Goal: Check status: Check status

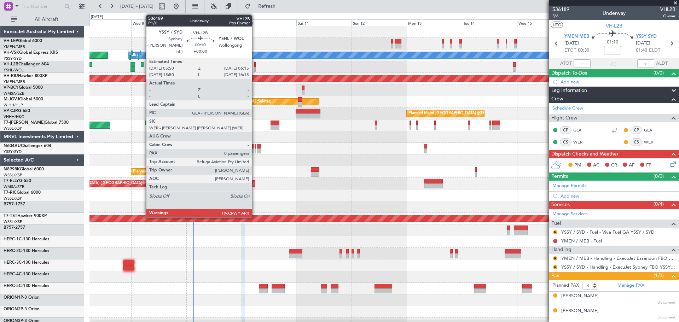
click at [255, 66] on div at bounding box center [254, 64] width 1 height 5
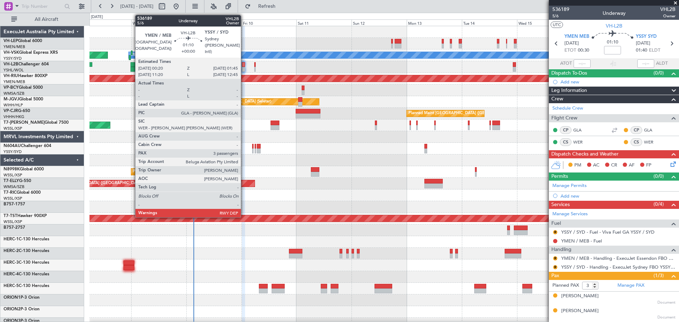
click at [244, 68] on div at bounding box center [244, 69] width 4 height 5
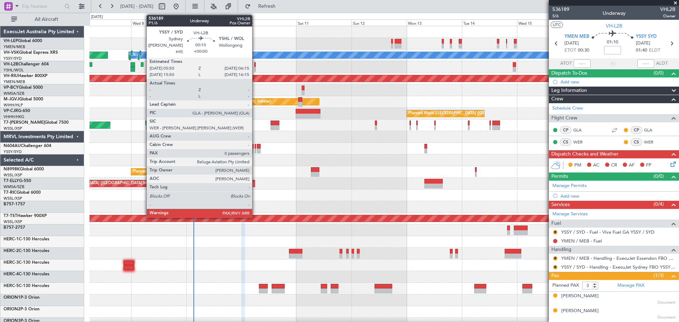
click at [255, 66] on div at bounding box center [254, 64] width 1 height 5
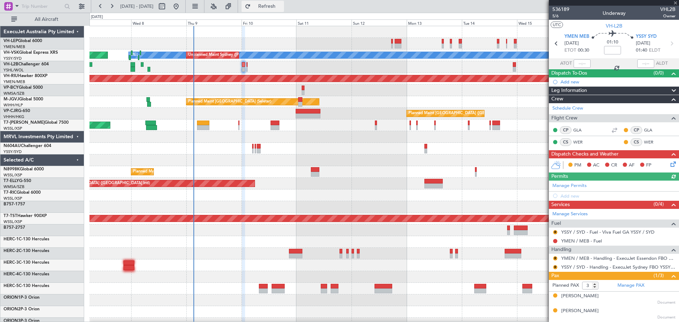
click at [279, 5] on span "Refresh" at bounding box center [267, 6] width 30 height 5
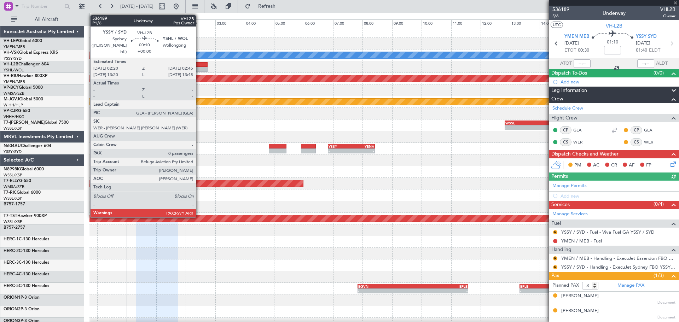
click at [199, 65] on div at bounding box center [201, 64] width 12 height 5
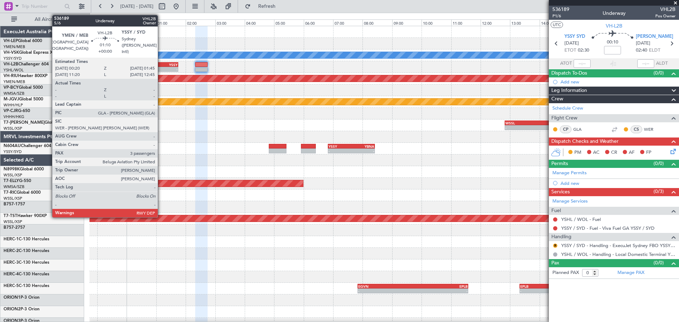
click at [161, 66] on div "YMEN 00:20 Z YSSY 01:45 Z" at bounding box center [157, 64] width 42 height 5
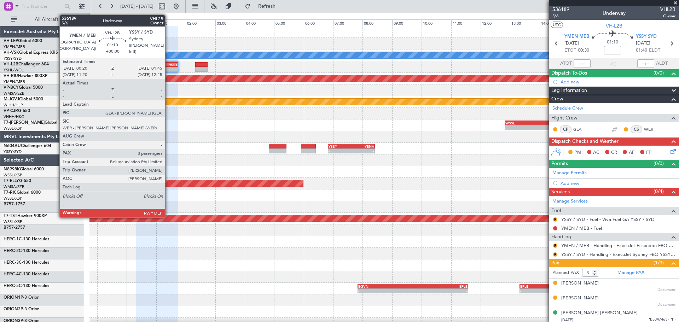
click at [168, 66] on div "YSSY" at bounding box center [167, 65] width 20 height 4
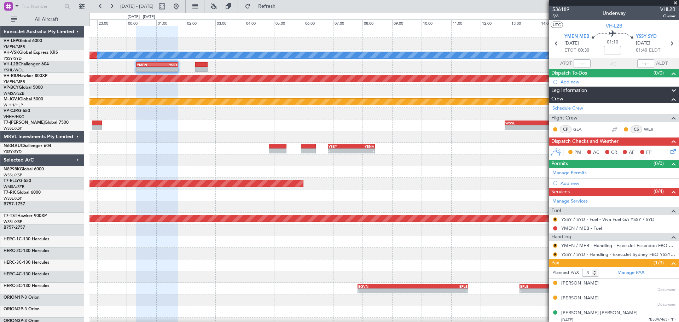
scroll to position [2, 0]
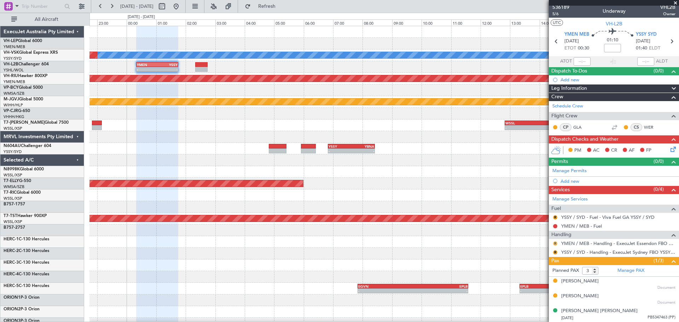
click at [555, 241] on button "R" at bounding box center [555, 243] width 4 height 4
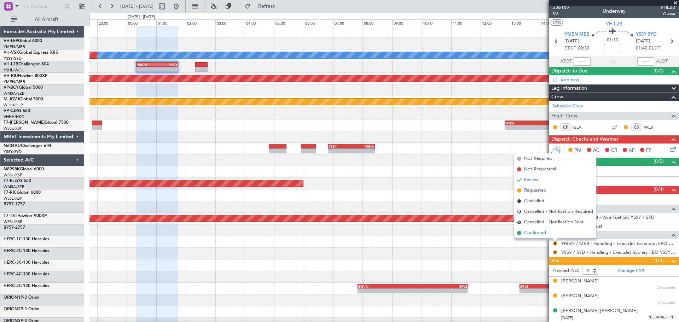
click at [545, 234] on span "Confirmed" at bounding box center [535, 232] width 22 height 7
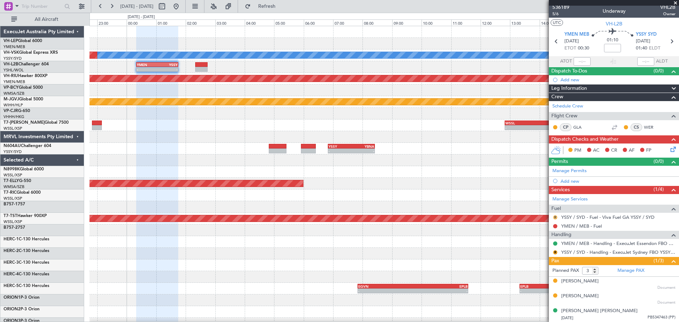
click at [554, 216] on button "R" at bounding box center [555, 217] width 4 height 4
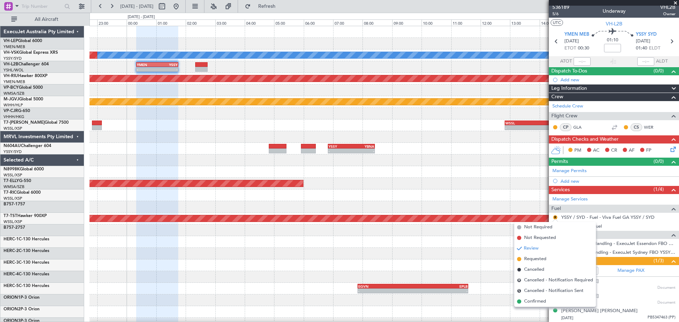
drag, startPoint x: 534, startPoint y: 302, endPoint x: 536, endPoint y: 295, distance: 7.4
click at [534, 302] on span "Confirmed" at bounding box center [535, 301] width 22 height 7
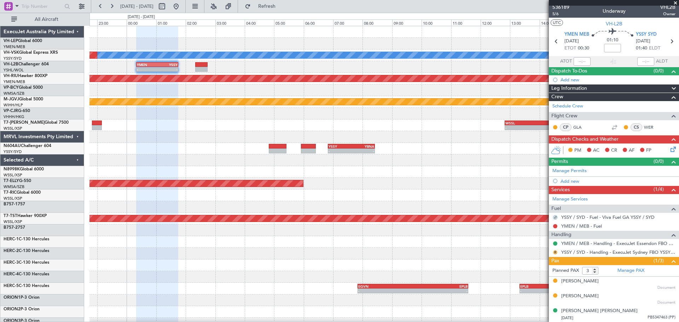
click at [556, 253] on button "R" at bounding box center [555, 252] width 4 height 4
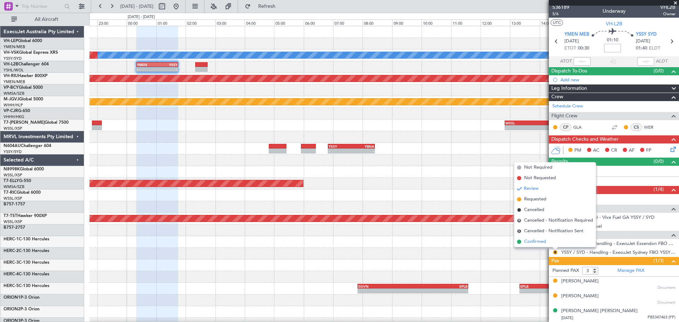
click at [536, 240] on span "Confirmed" at bounding box center [535, 241] width 22 height 7
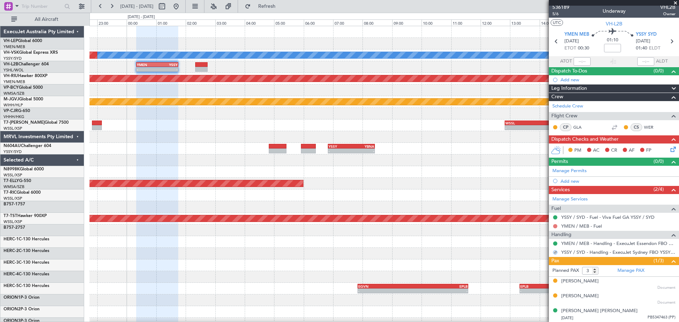
click at [556, 225] on button at bounding box center [555, 226] width 4 height 4
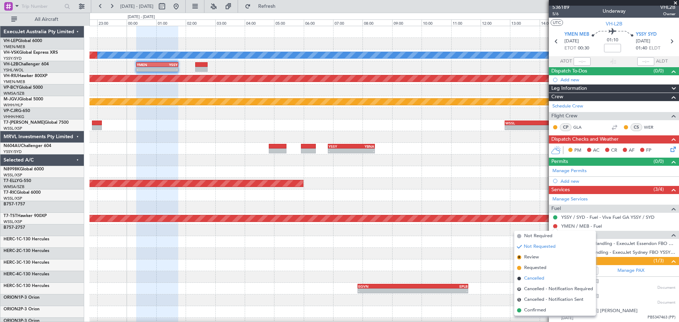
click at [534, 279] on span "Cancelled" at bounding box center [534, 278] width 20 height 7
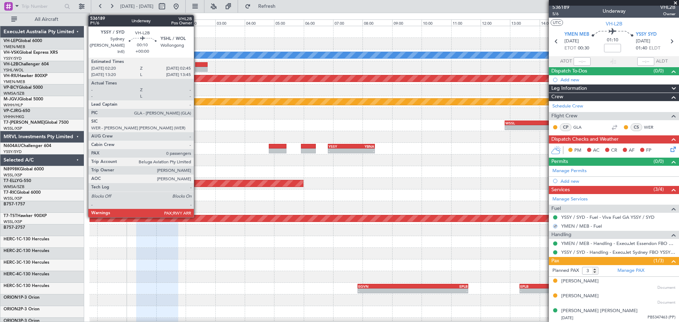
click at [197, 65] on div at bounding box center [201, 64] width 12 height 5
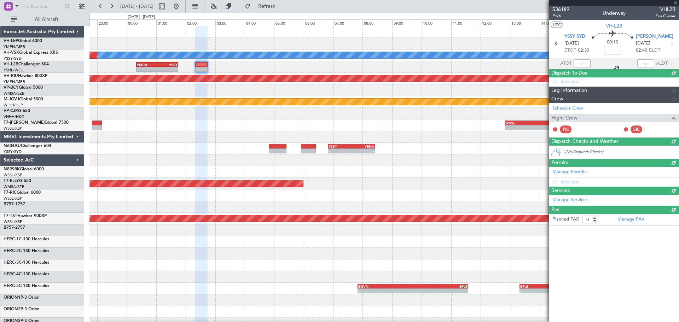
scroll to position [0, 0]
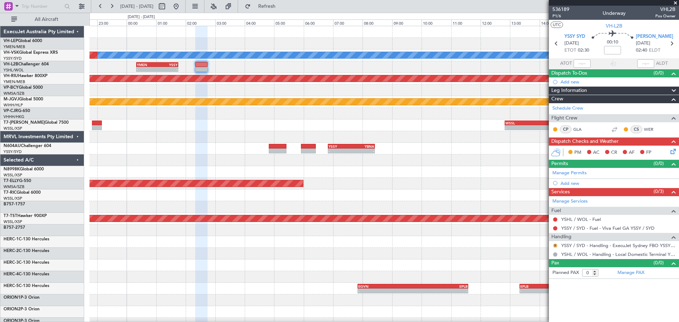
click at [555, 245] on button "R" at bounding box center [555, 246] width 4 height 4
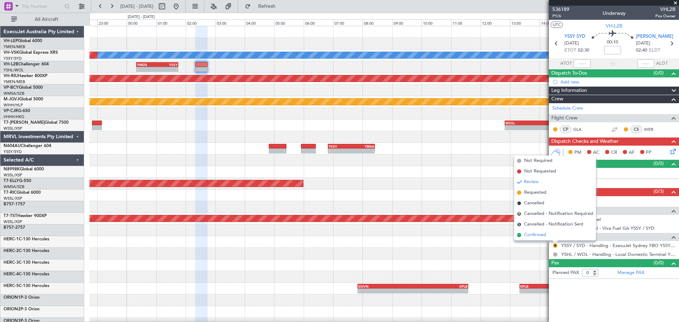
click at [537, 236] on span "Confirmed" at bounding box center [535, 235] width 22 height 7
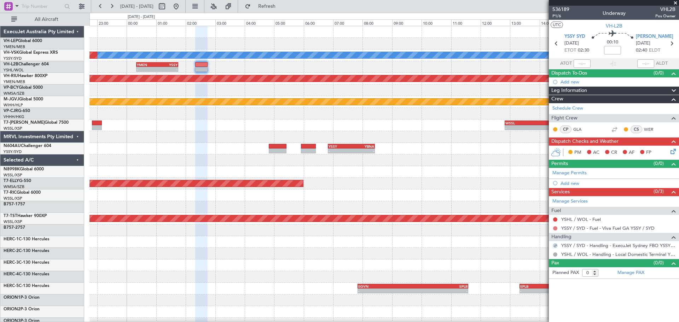
click at [554, 228] on button at bounding box center [555, 228] width 4 height 4
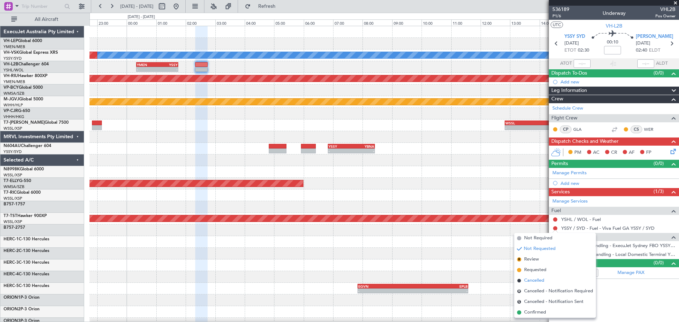
click at [531, 279] on span "Cancelled" at bounding box center [534, 280] width 20 height 7
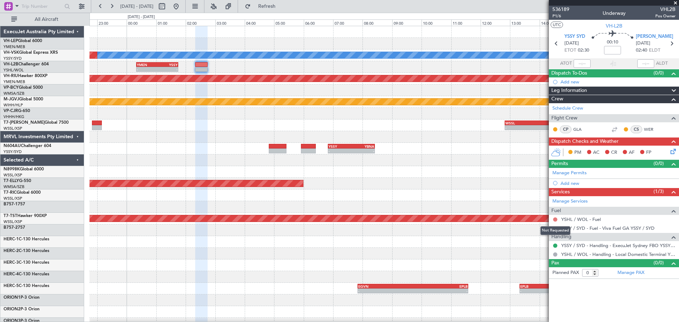
click at [555, 220] on button at bounding box center [555, 219] width 4 height 4
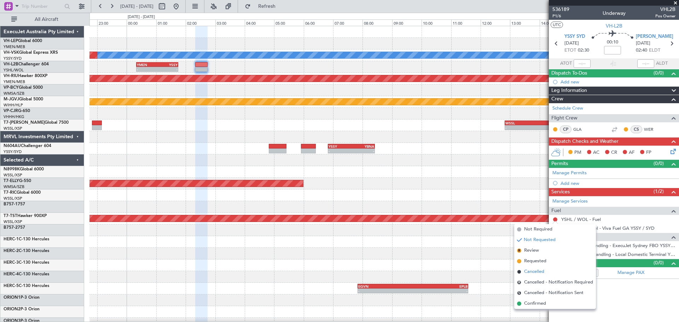
click at [538, 270] on span "Cancelled" at bounding box center [534, 271] width 20 height 7
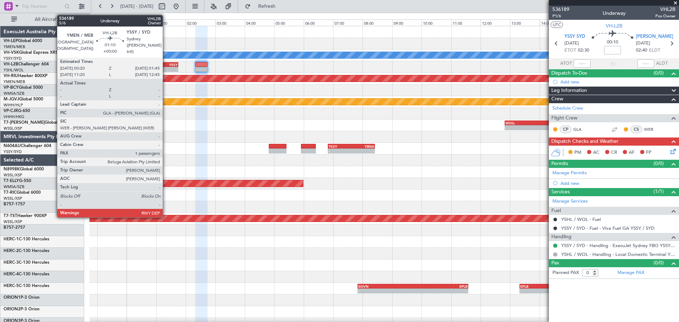
click at [166, 69] on div "-" at bounding box center [167, 69] width 20 height 4
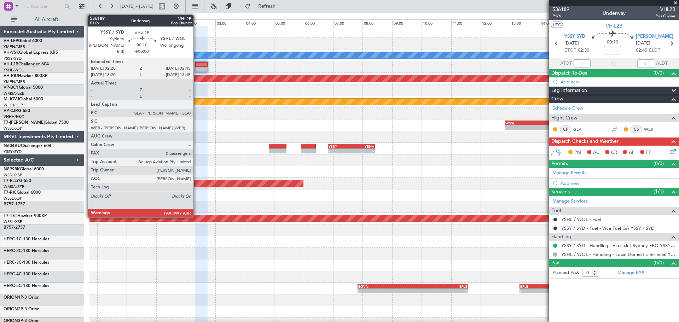
click at [197, 67] on div at bounding box center [201, 69] width 12 height 5
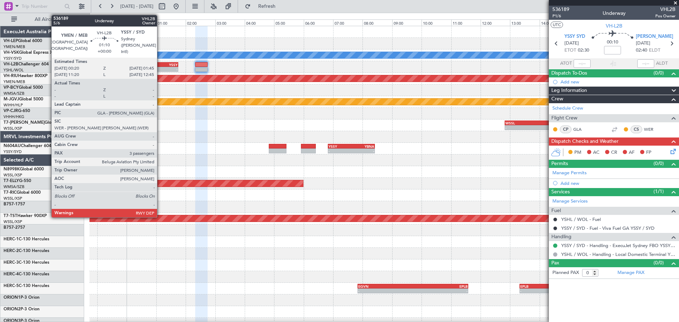
click at [160, 69] on div "-" at bounding box center [167, 69] width 20 height 4
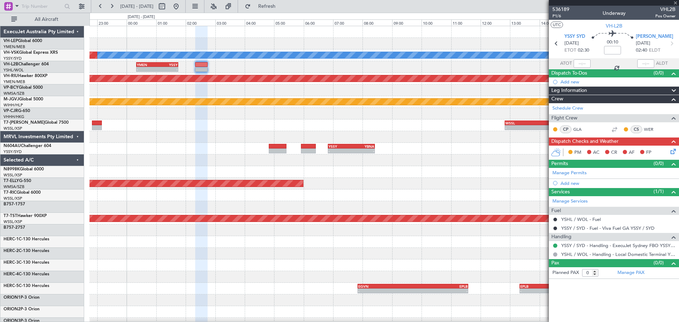
type input "3"
